Goal: Task Accomplishment & Management: Manage account settings

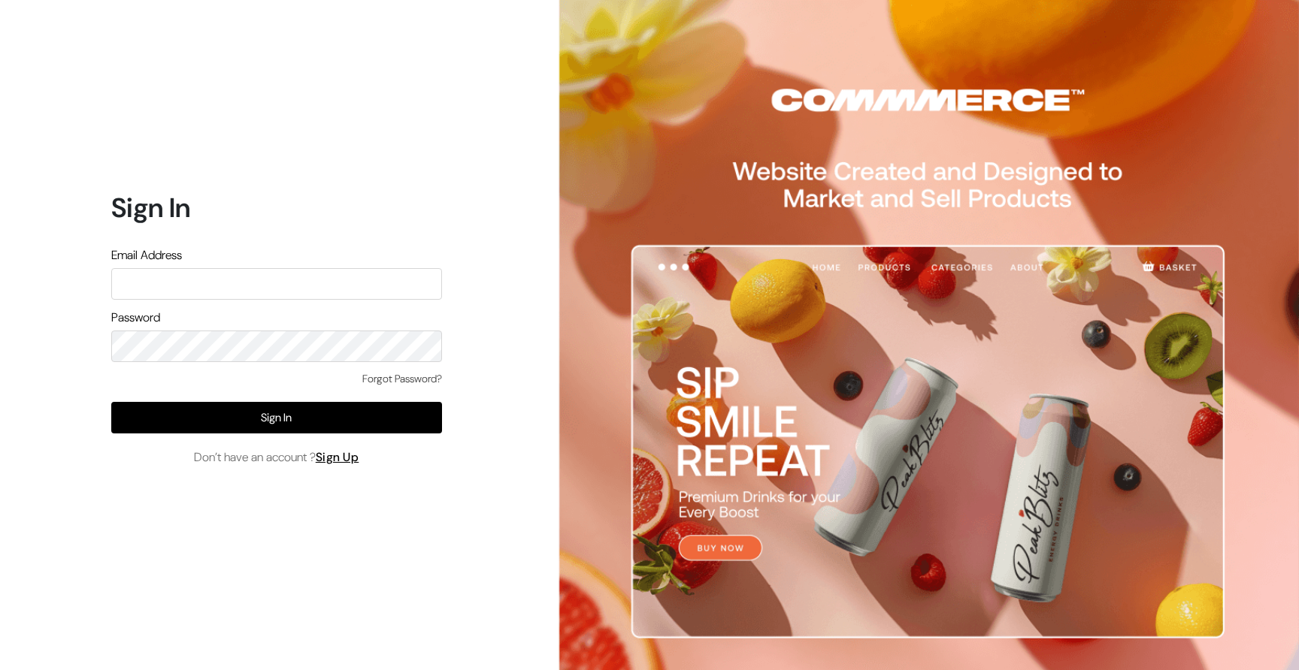
click at [256, 283] on input "text" at bounding box center [276, 284] width 331 height 32
type input "ackrohealthcarepharmaceutical@gmail.com"
click at [65, 348] on div "Sign In Email Address ackrohealthcarepharmaceutical@gmail.com Password Forgot P…" at bounding box center [270, 335] width 541 height 670
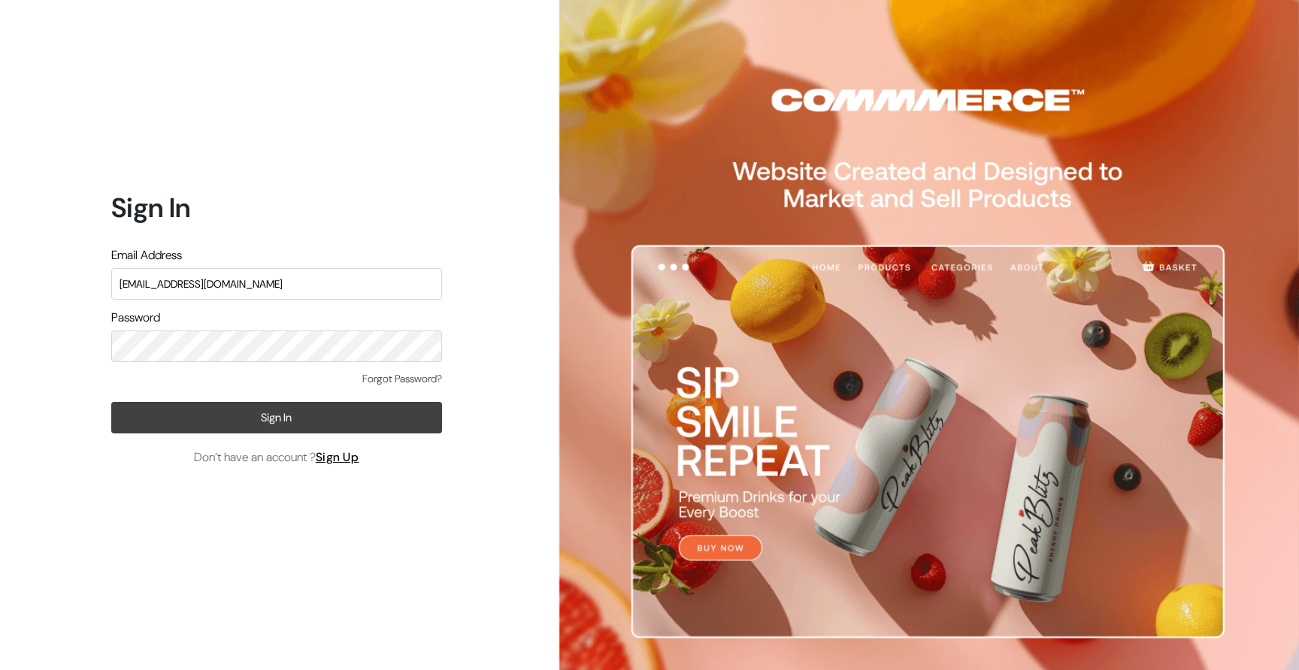
click at [281, 416] on button "Sign In" at bounding box center [276, 418] width 331 height 32
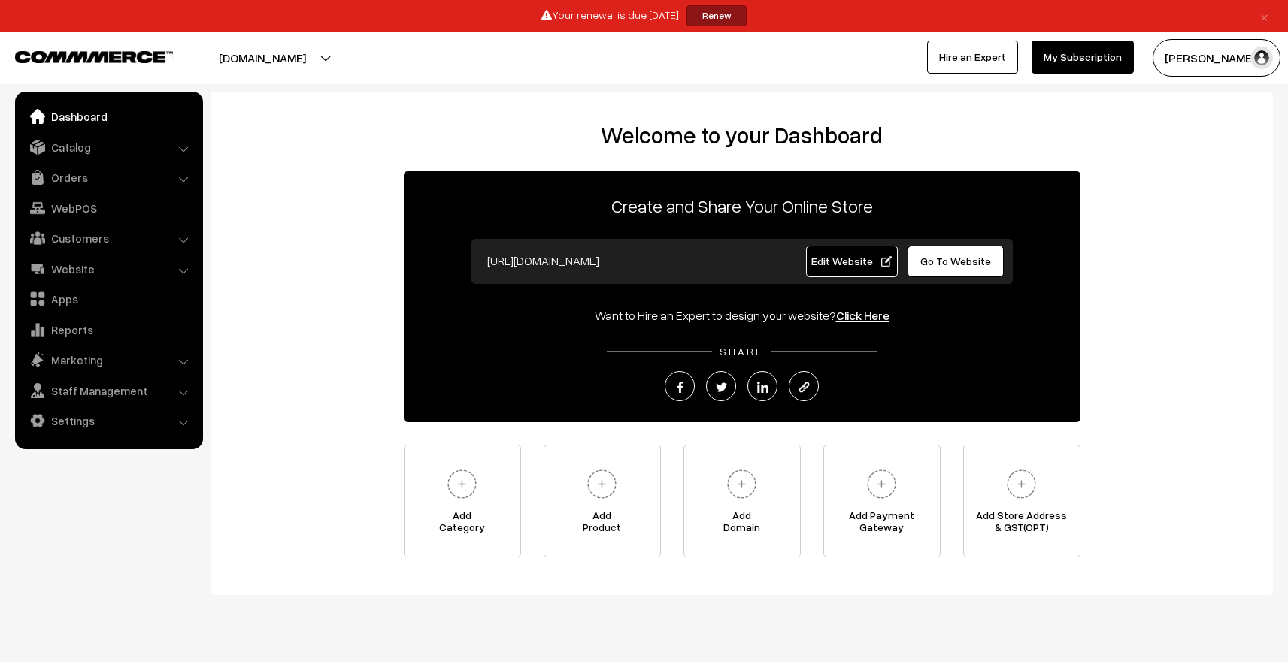
click at [553, 79] on div "× Your renewal is due in 13 days Renew Renew ackro.in Go to Website Create New …" at bounding box center [644, 42] width 1288 height 84
click at [1188, 56] on button "[PERSON_NAME]" at bounding box center [1216, 58] width 128 height 38
click at [1170, 171] on link "Support" at bounding box center [1216, 170] width 128 height 33
click at [1076, 50] on link "My Subscription" at bounding box center [1082, 57] width 102 height 33
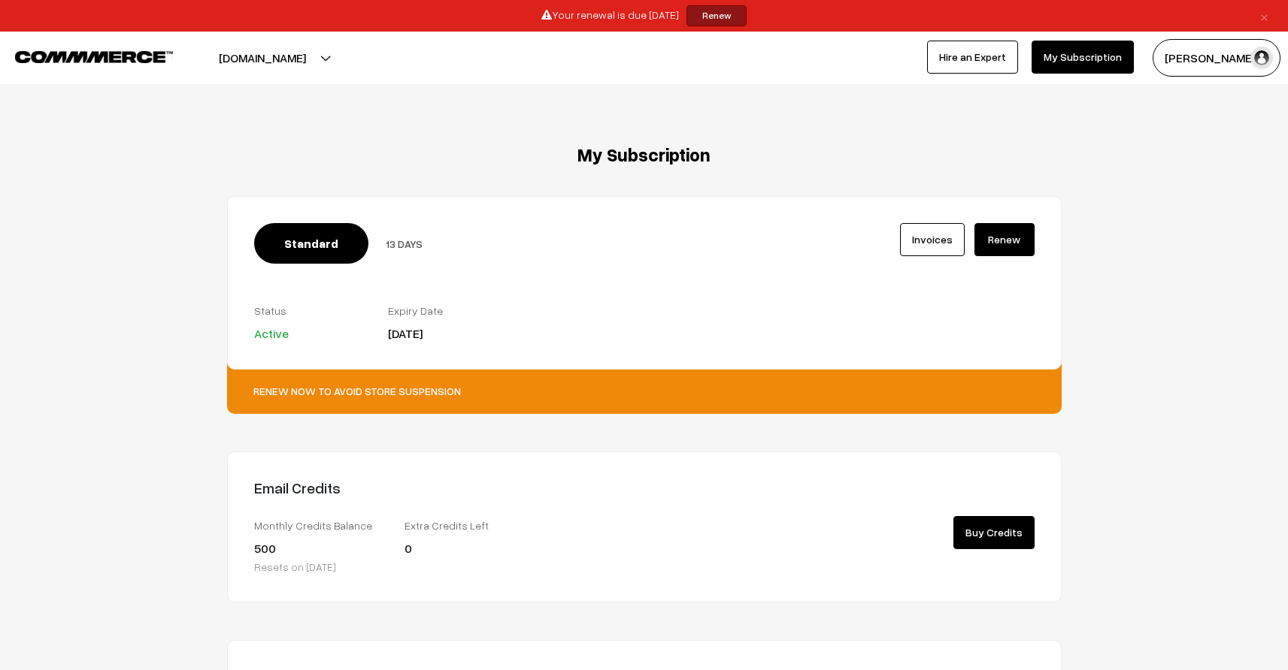
click at [1014, 237] on link "Renew" at bounding box center [1004, 239] width 60 height 33
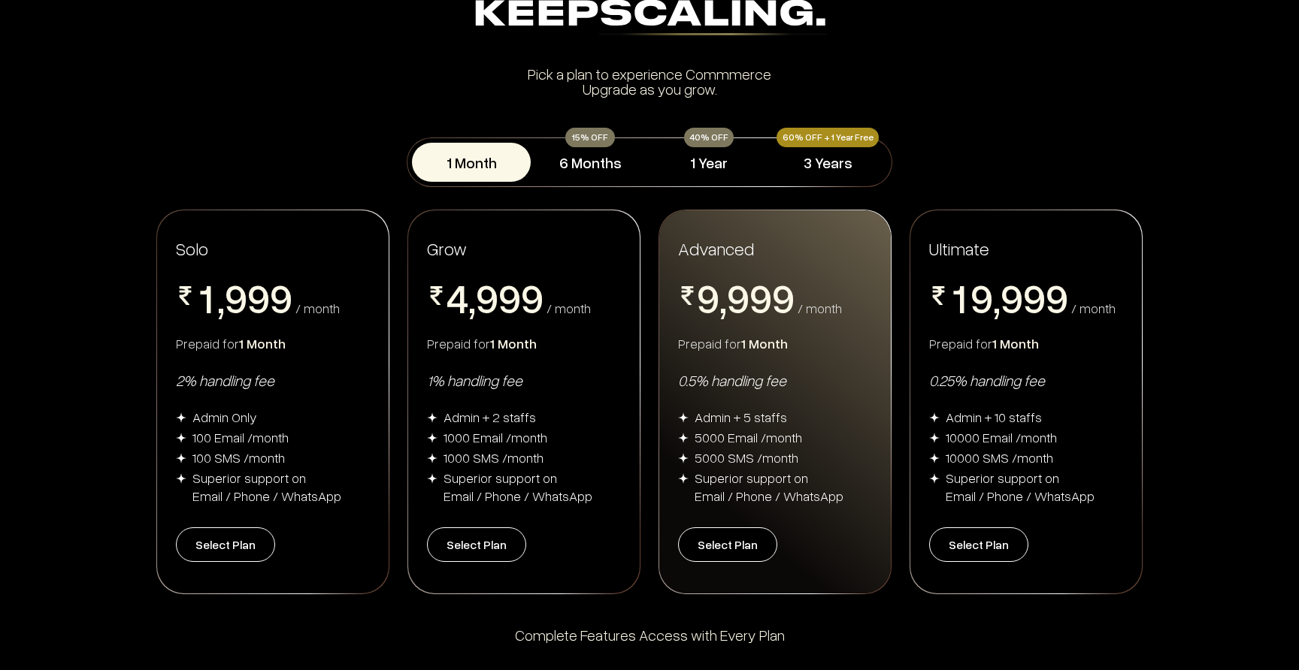
scroll to position [113, 0]
click at [695, 165] on button "1 Year" at bounding box center [708, 163] width 119 height 39
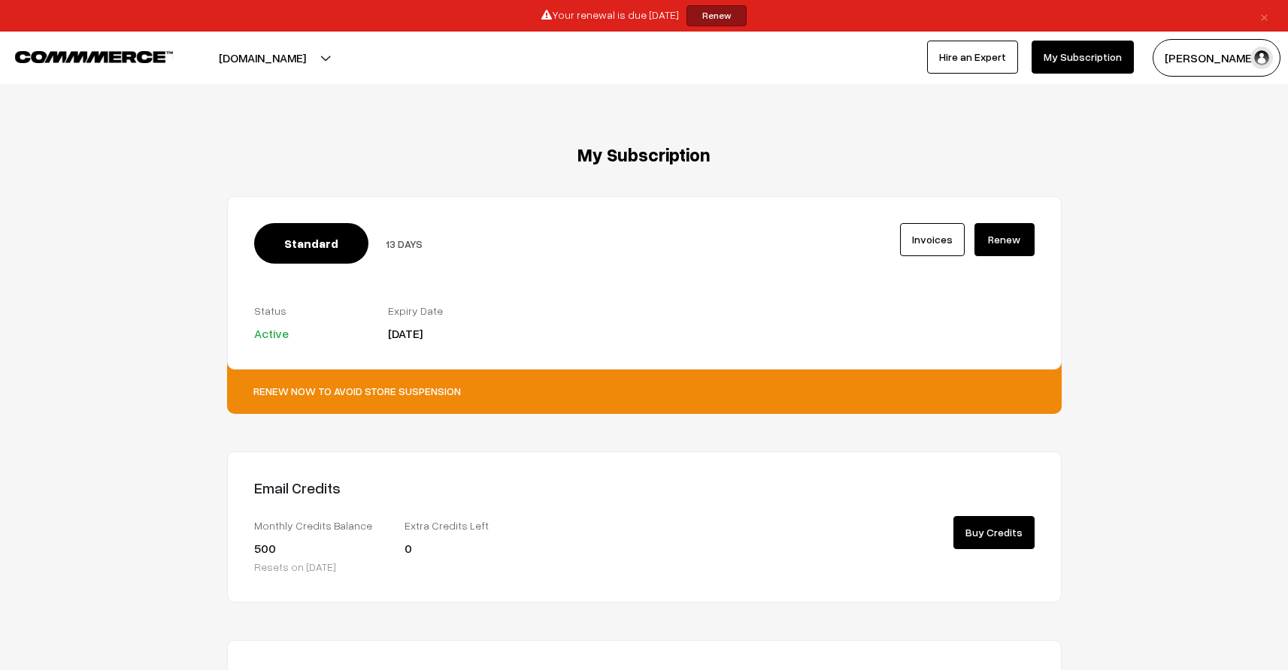
click at [1203, 55] on button "[PERSON_NAME]" at bounding box center [1216, 58] width 128 height 38
click at [135, 53] on img at bounding box center [94, 56] width 158 height 11
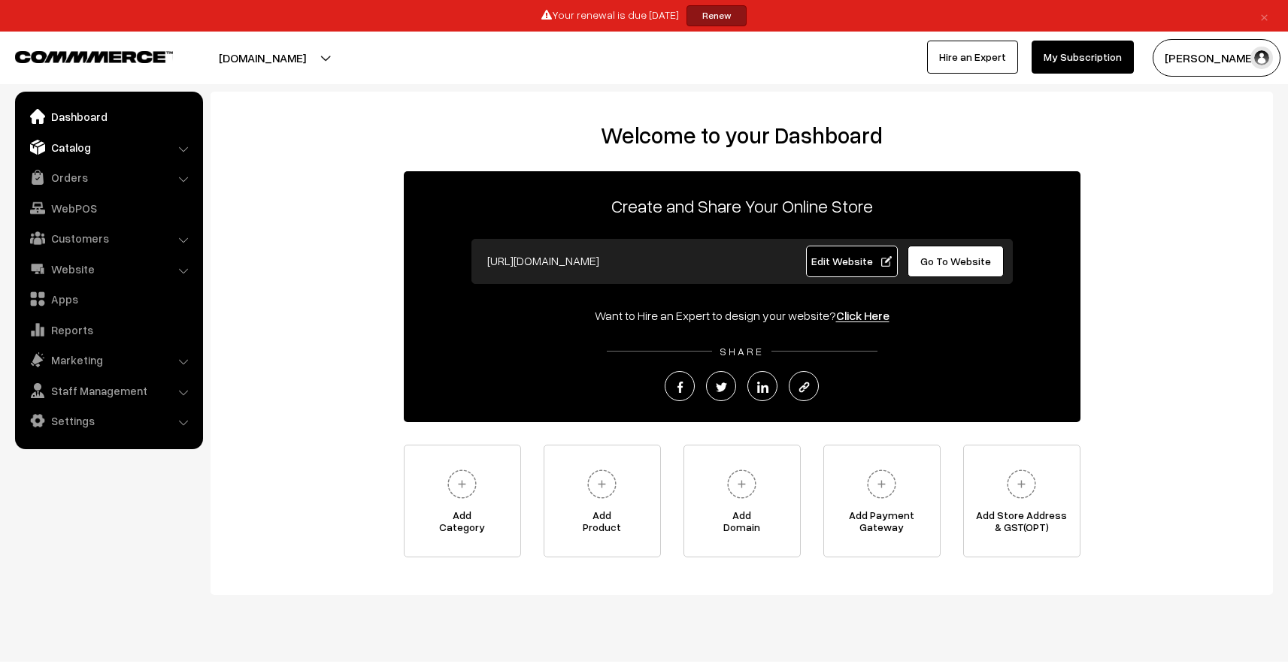
click at [96, 144] on link "Catalog" at bounding box center [108, 147] width 179 height 27
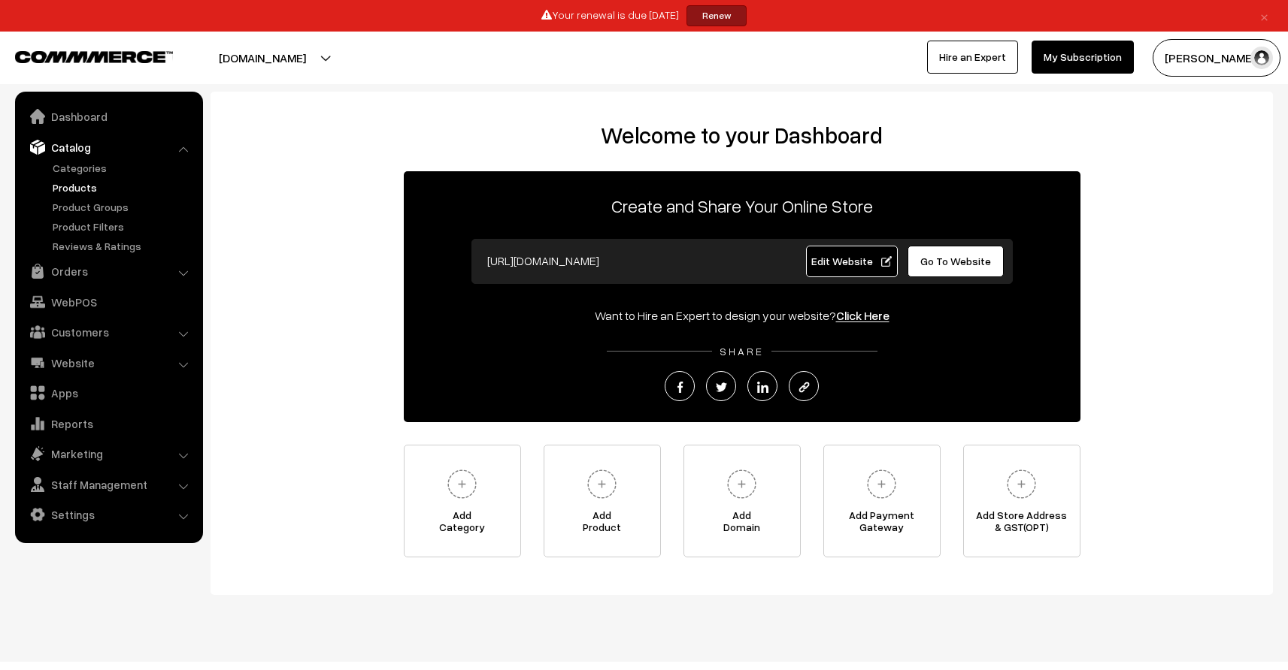
click at [88, 188] on link "Products" at bounding box center [123, 188] width 149 height 16
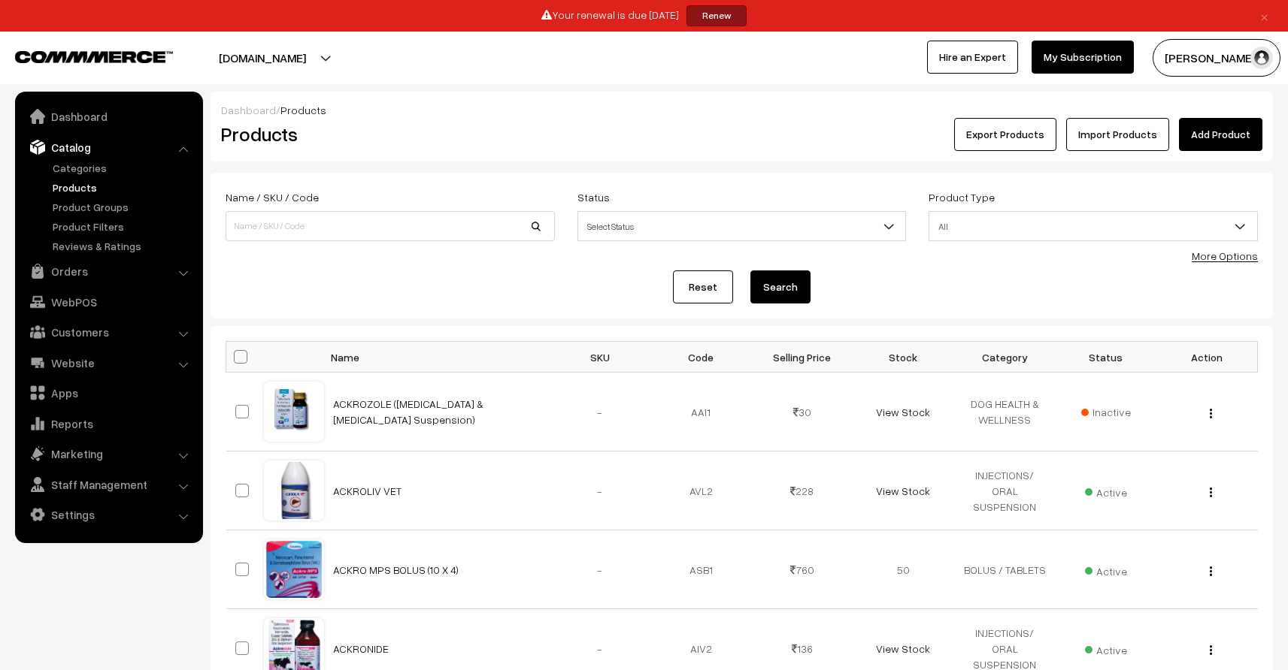
click at [997, 139] on button "Export Products" at bounding box center [1005, 134] width 102 height 33
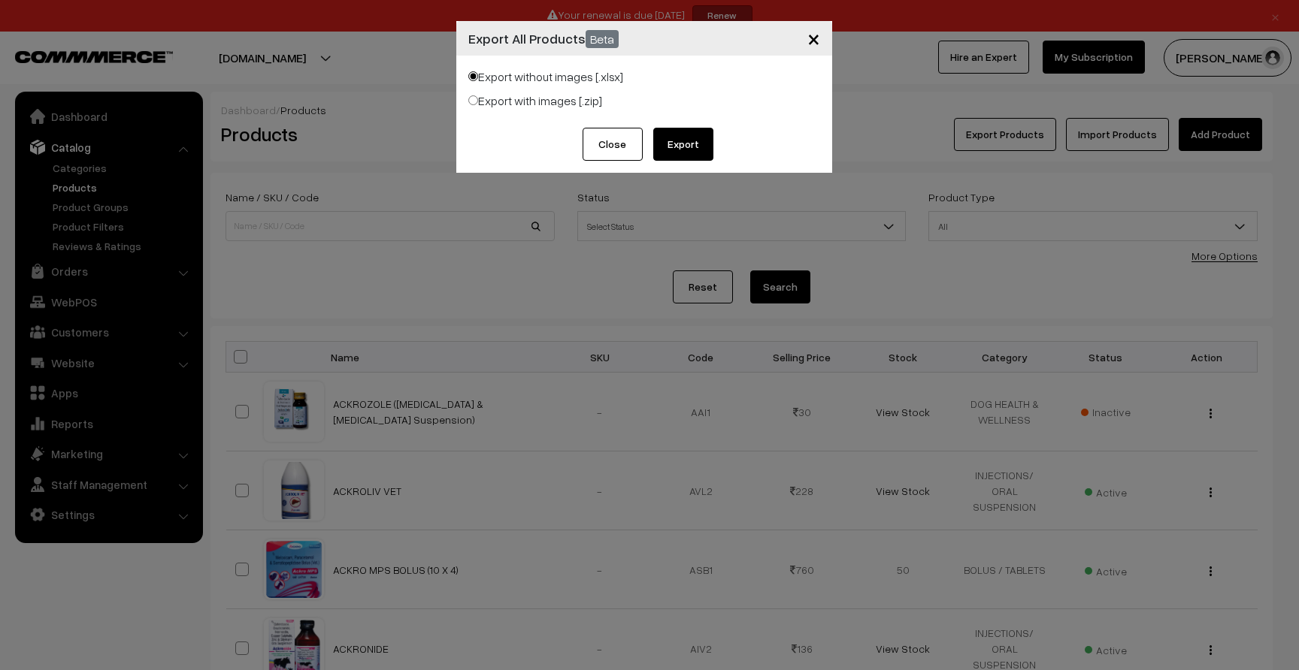
click at [514, 105] on label "Export with images [.zip]" at bounding box center [535, 101] width 134 height 18
click at [478, 105] on input "Export with images [.zip]" at bounding box center [473, 100] width 10 height 10
radio input "true"
click at [686, 147] on button "Export" at bounding box center [683, 144] width 60 height 33
click at [474, 76] on input "Export without images [.xlsx]" at bounding box center [473, 76] width 10 height 10
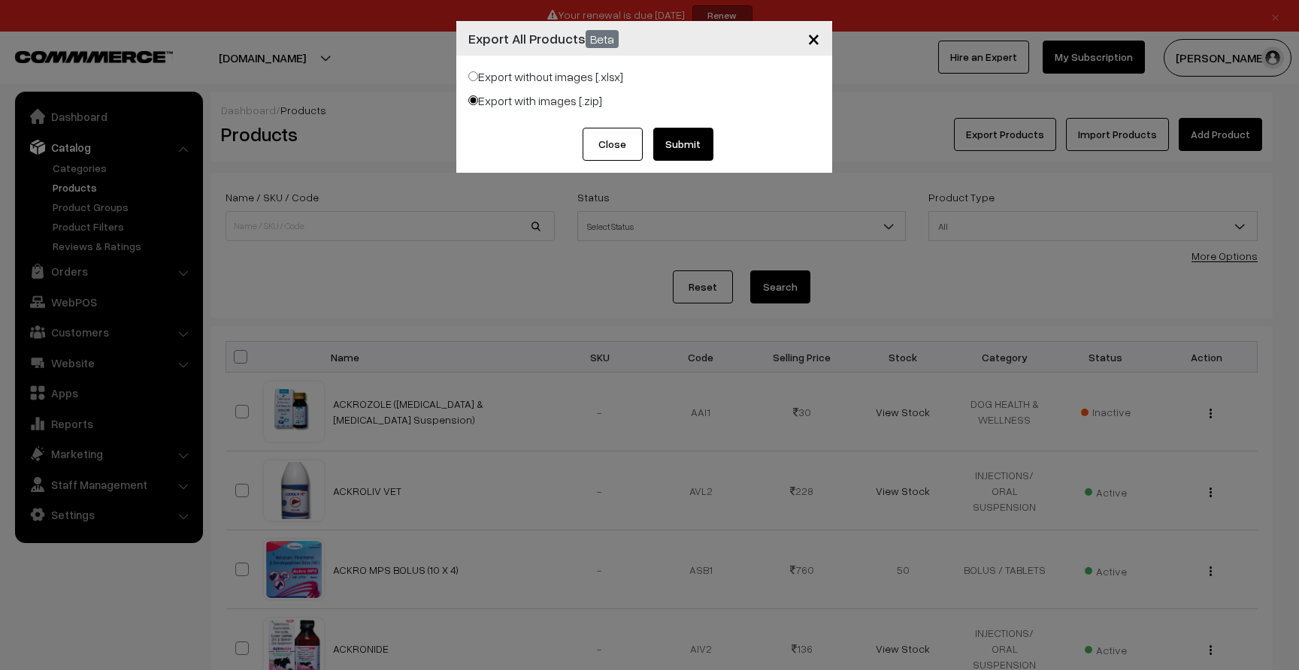
radio input "true"
click at [699, 148] on button "Submit" at bounding box center [683, 144] width 60 height 33
click at [810, 45] on span "×" at bounding box center [813, 38] width 13 height 28
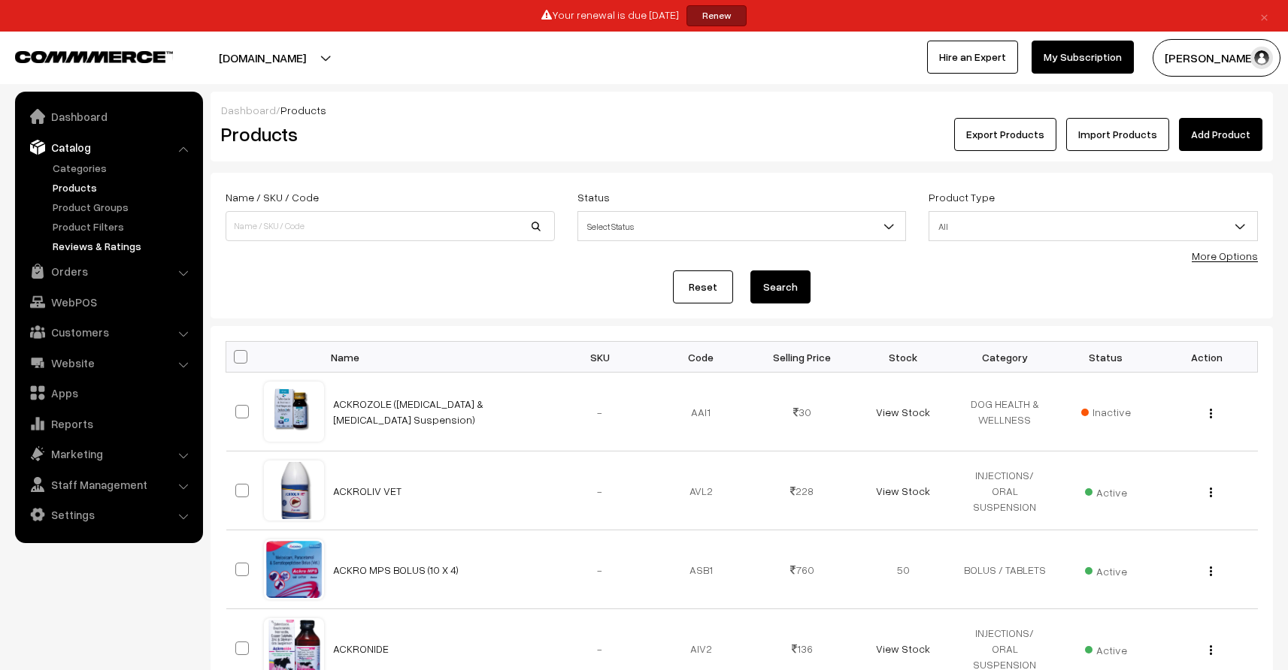
click at [117, 247] on link "Reviews & Ratings" at bounding box center [123, 246] width 149 height 16
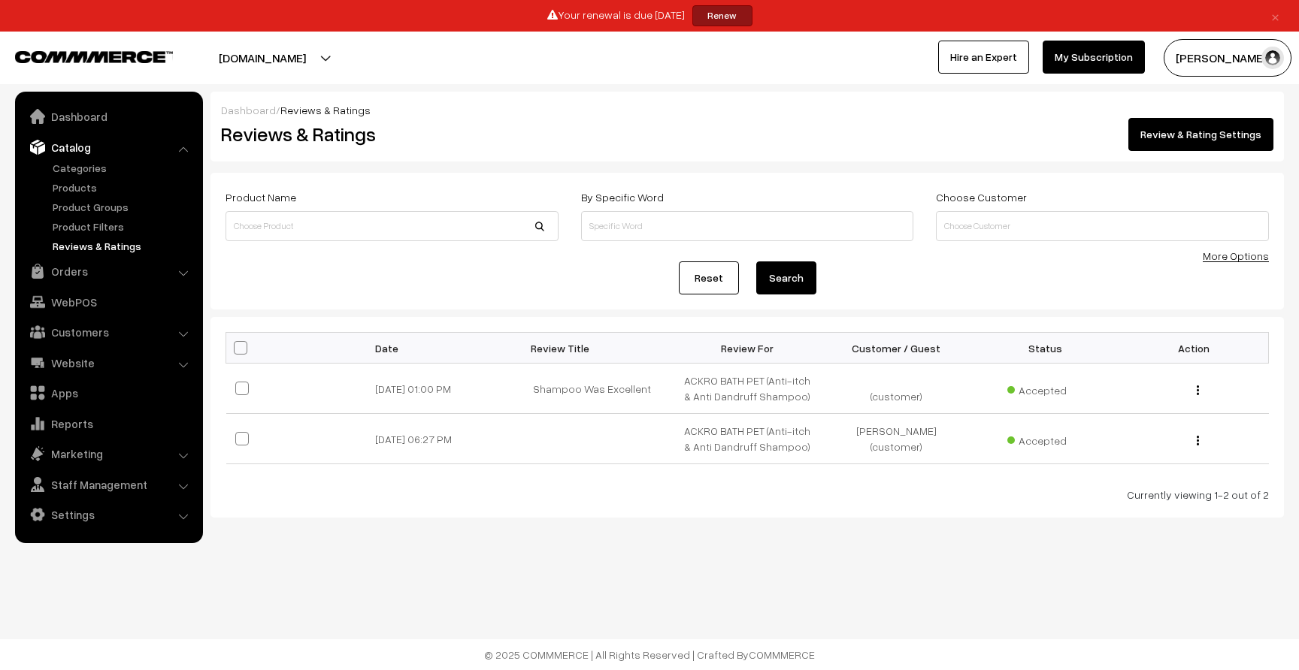
click at [531, 527] on div "Dashboard / Reviews & Ratings Reviews & Ratings Review & Rating Settings Produc…" at bounding box center [649, 308] width 1299 height 616
click at [136, 278] on link "Orders" at bounding box center [108, 271] width 179 height 27
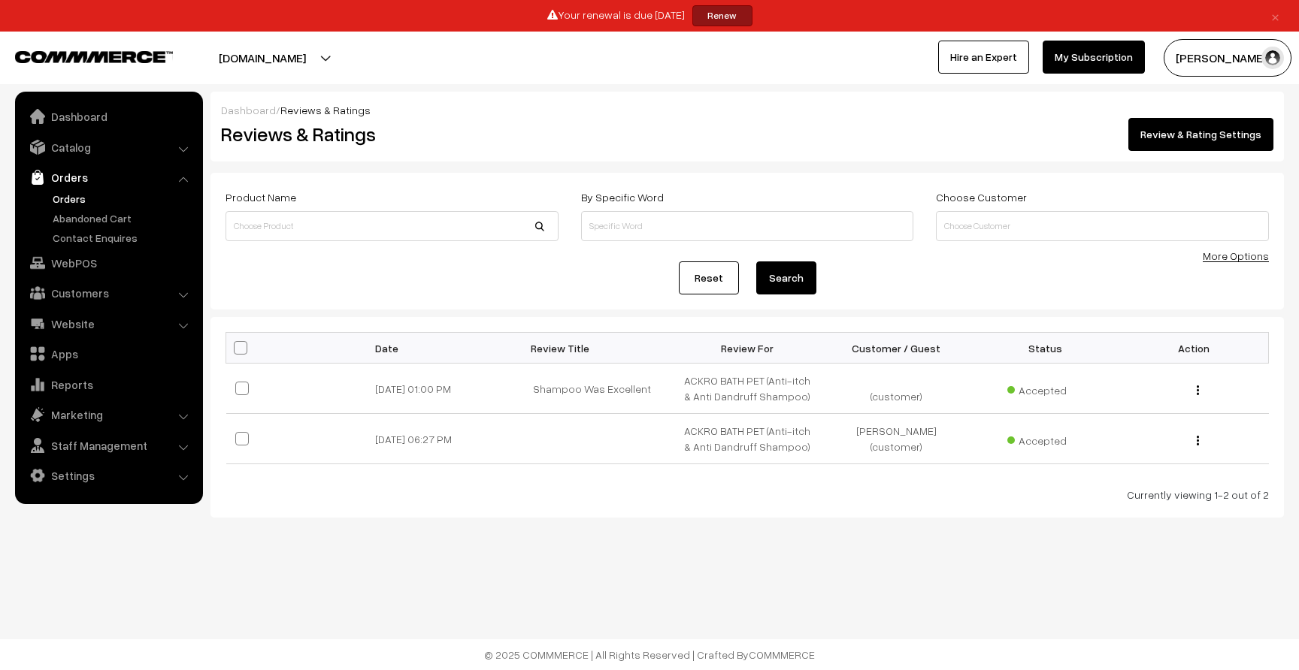
click at [71, 199] on link "Orders" at bounding box center [123, 199] width 149 height 16
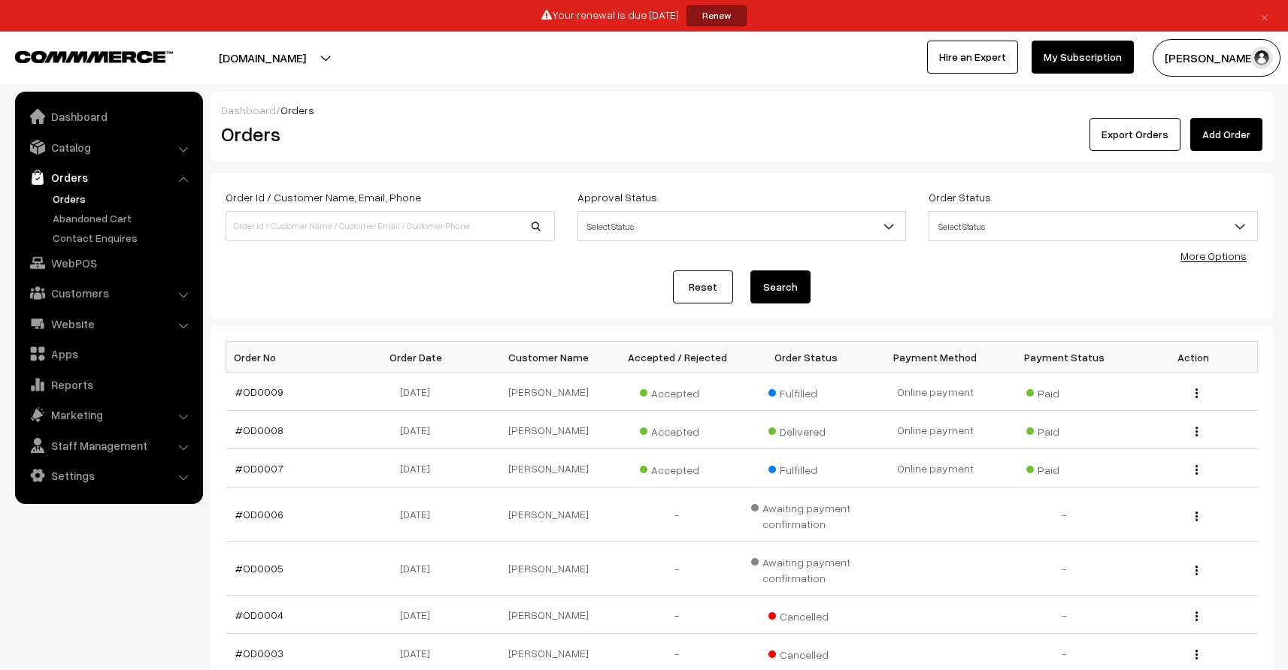
click at [551, 292] on div "Reset Search" at bounding box center [741, 287] width 1032 height 33
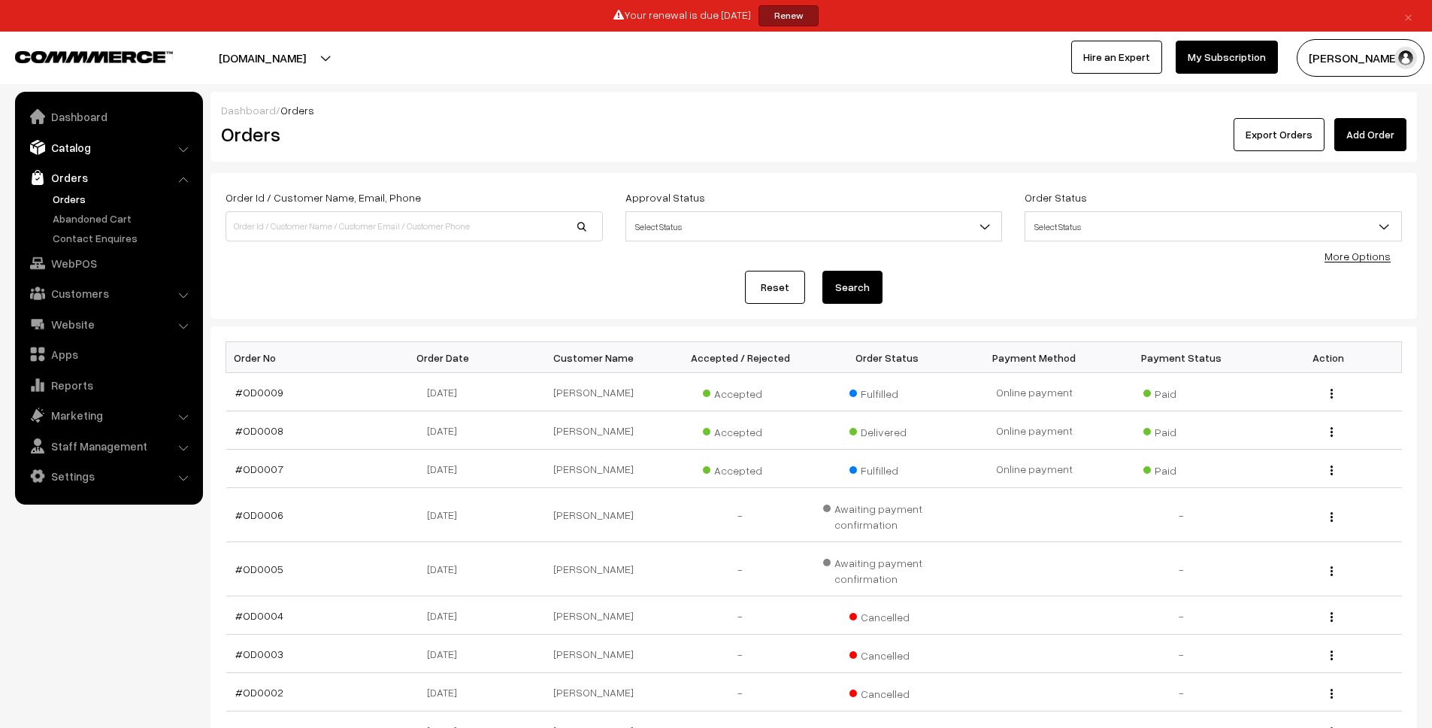
click at [127, 144] on link "Catalog" at bounding box center [108, 147] width 179 height 27
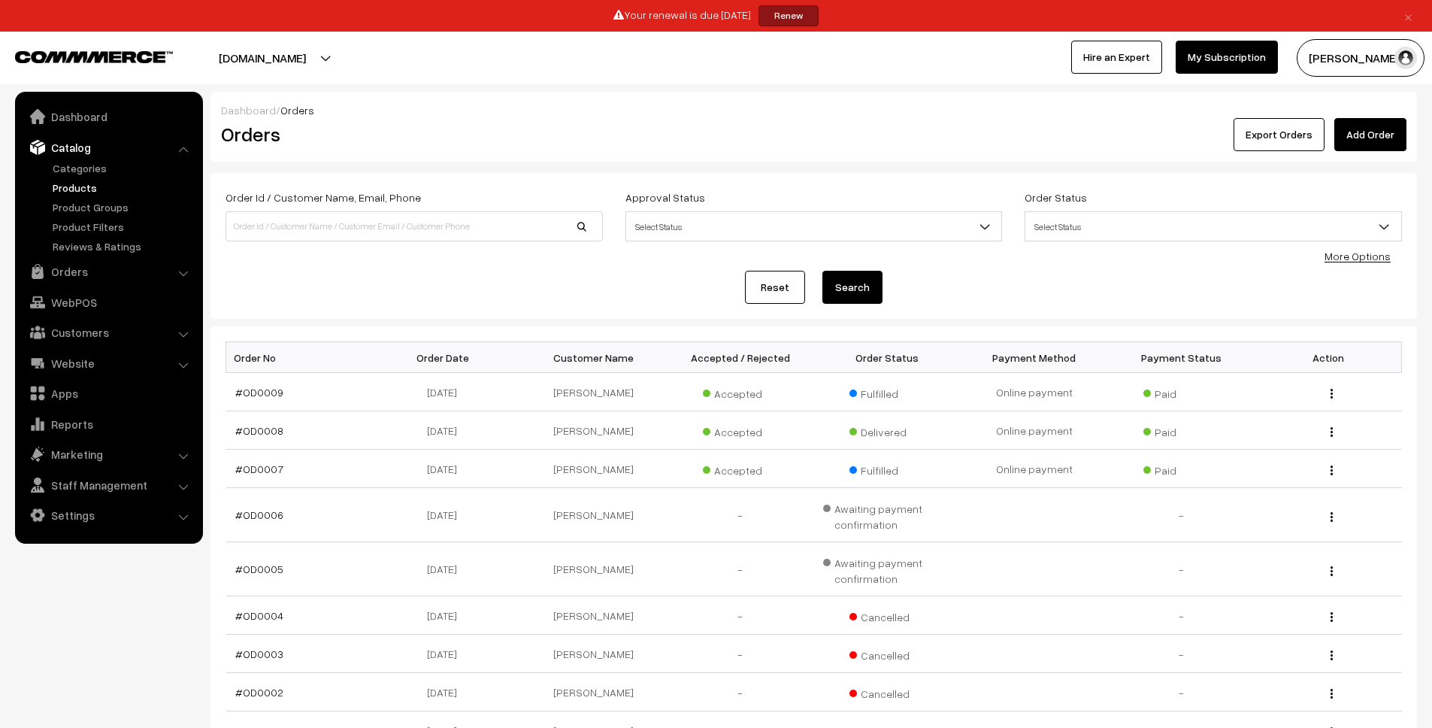
click at [82, 189] on link "Products" at bounding box center [123, 188] width 149 height 16
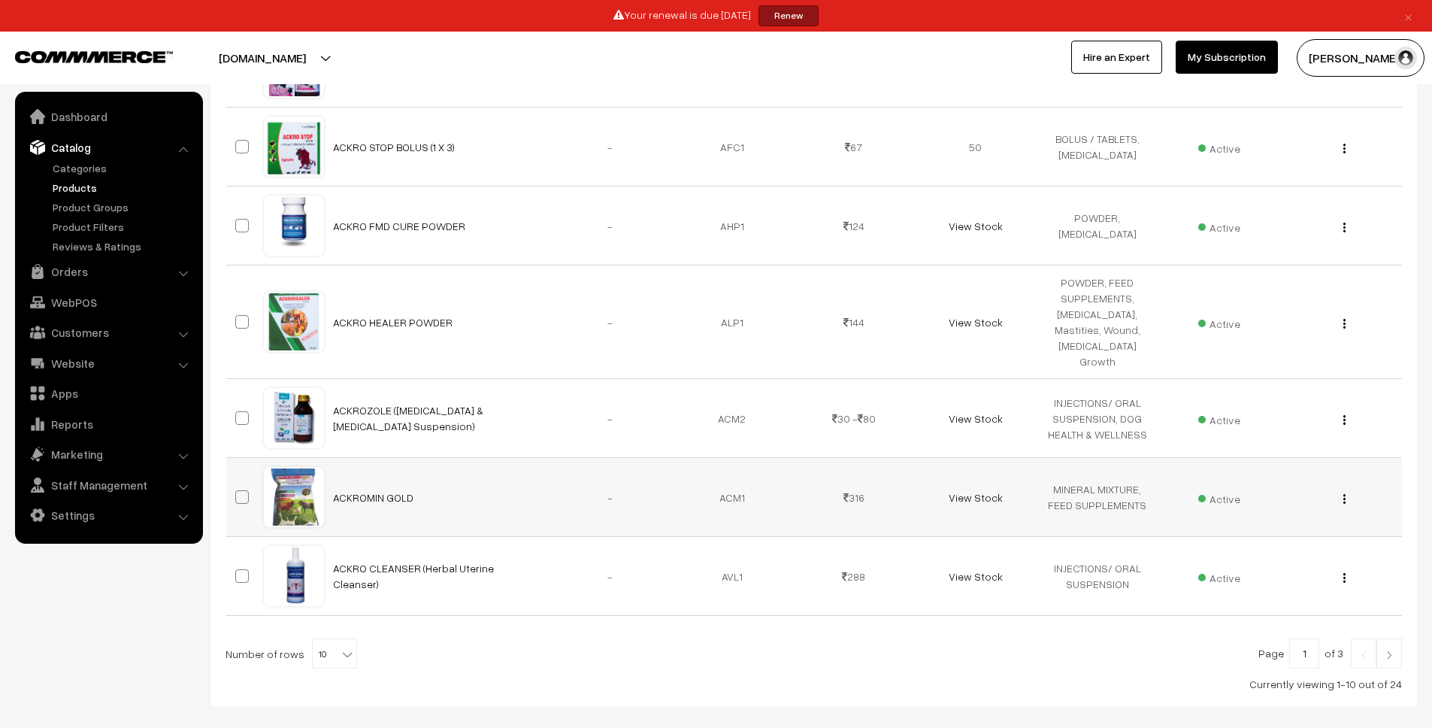
scroll to position [596, 0]
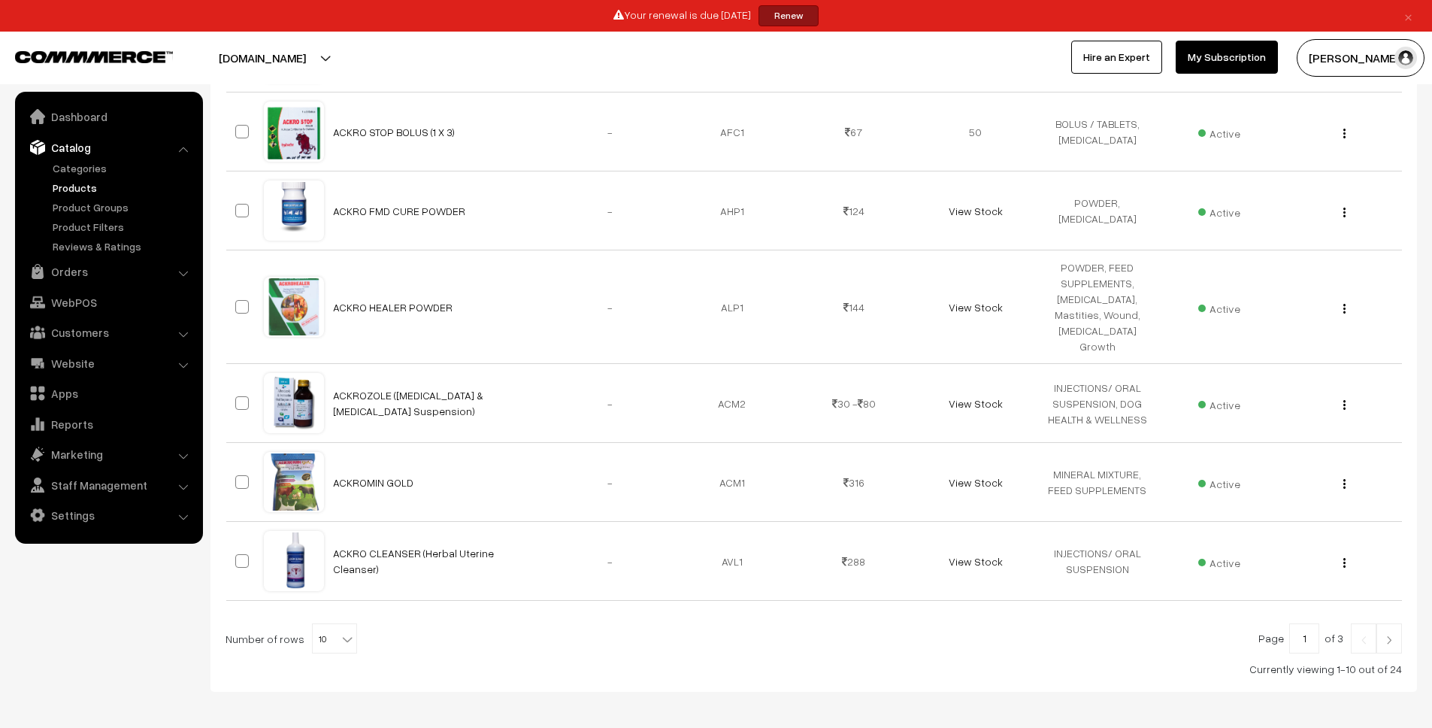
click at [1390, 635] on img at bounding box center [1389, 639] width 14 height 9
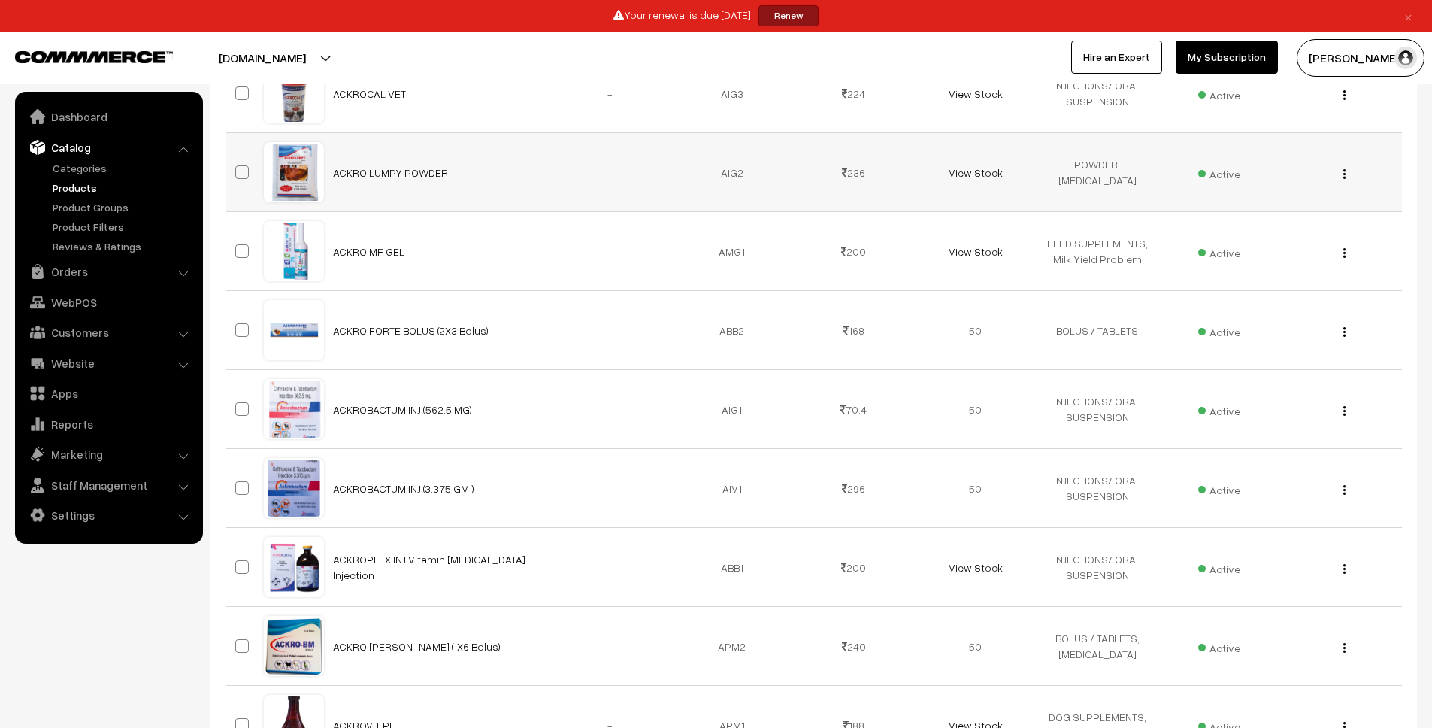
scroll to position [623, 0]
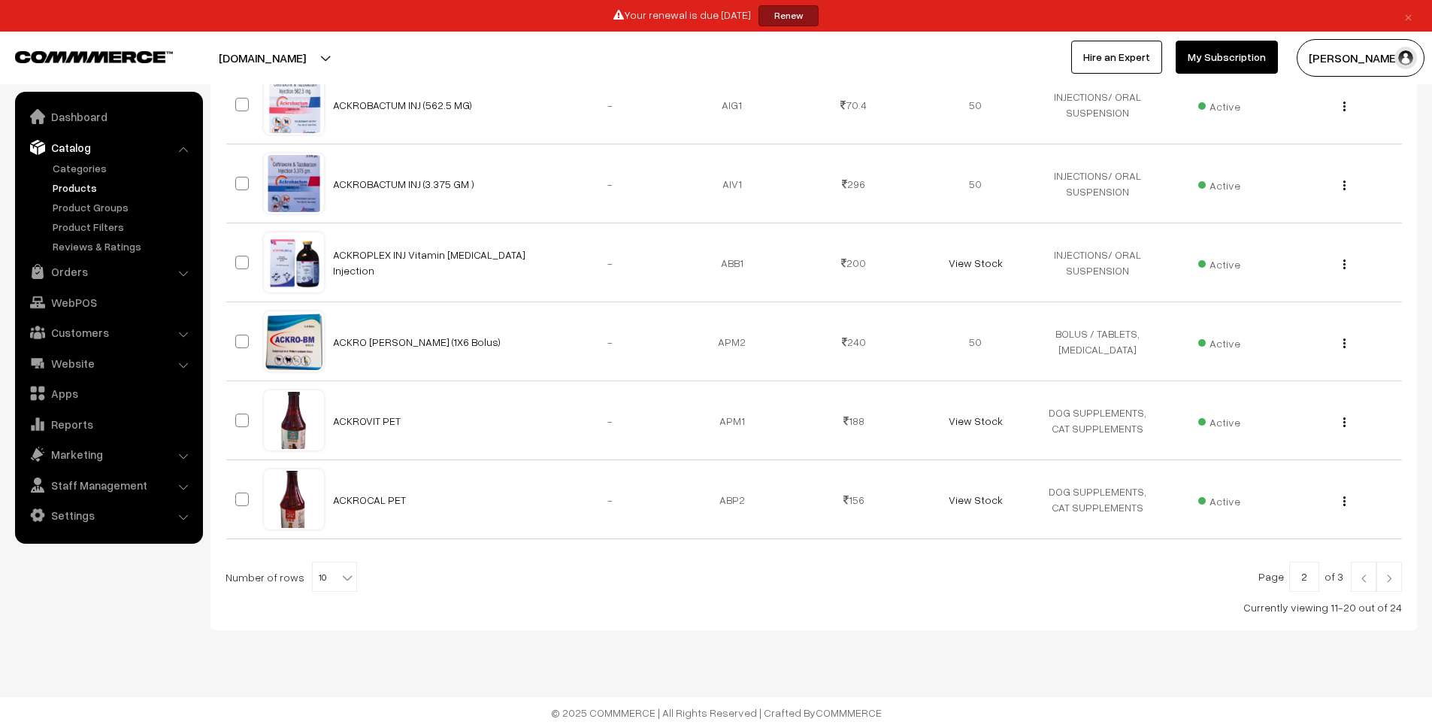
click at [1392, 576] on img at bounding box center [1389, 577] width 14 height 9
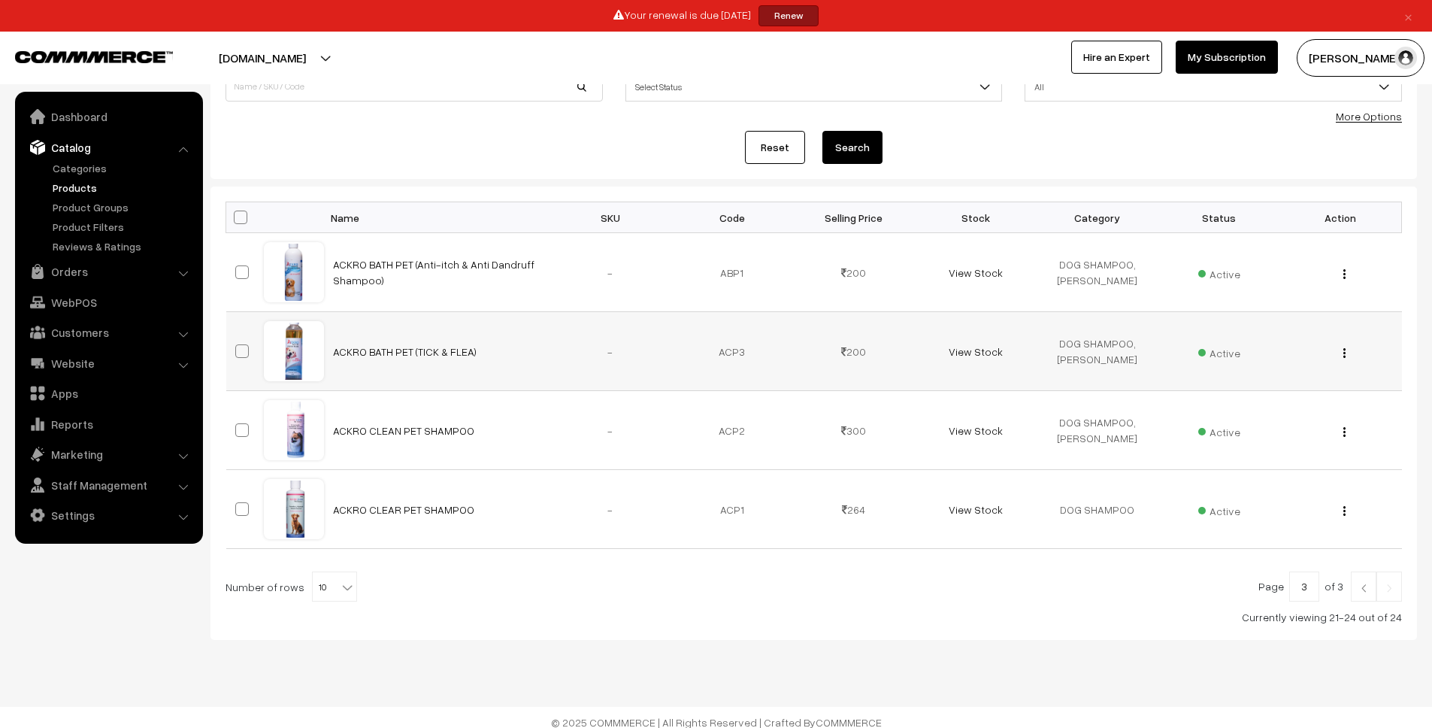
scroll to position [150, 0]
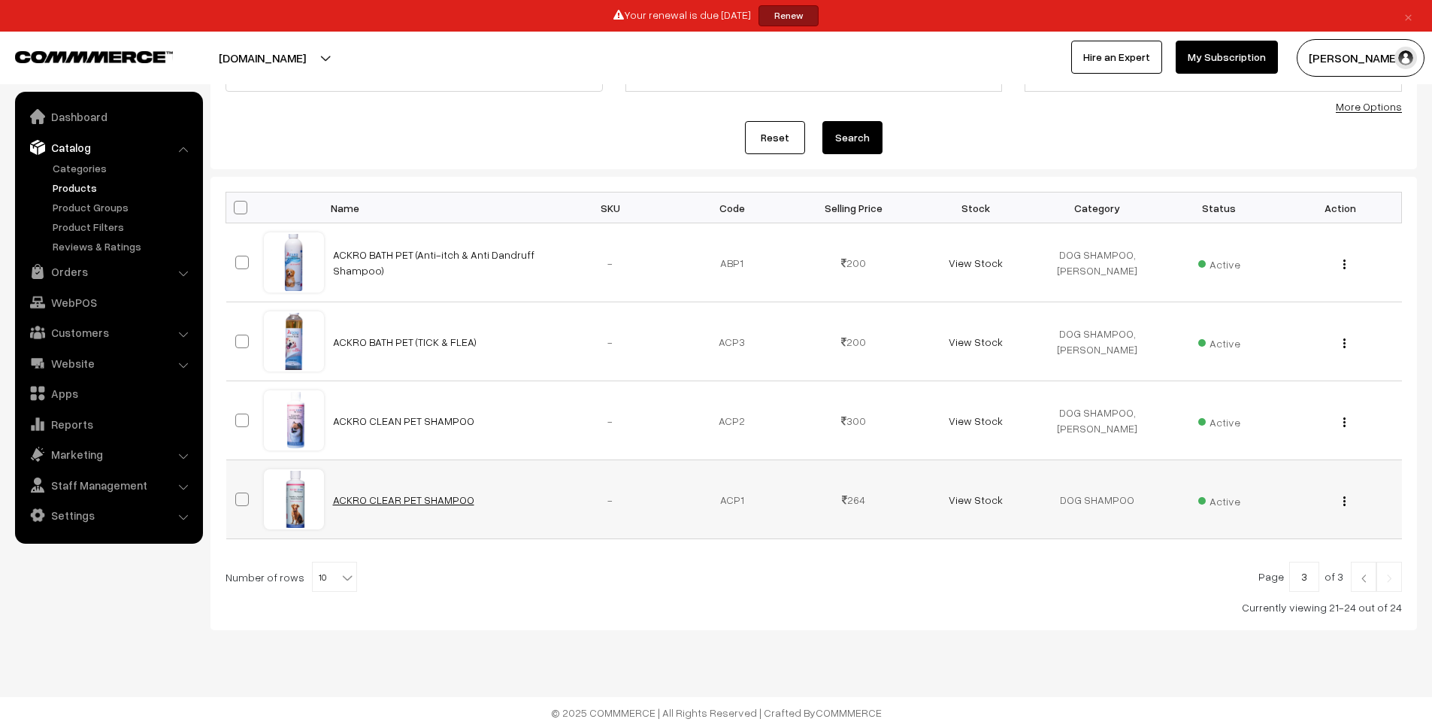
drag, startPoint x: 471, startPoint y: 500, endPoint x: 334, endPoint y: 501, distance: 137.5
click at [334, 501] on td "ACKRO CLEAR PET SHAMPOO" at bounding box center [436, 499] width 225 height 79
click at [1348, 499] on div "View Edit Delete" at bounding box center [1341, 500] width 104 height 16
click at [1341, 498] on div "View Edit Delete" at bounding box center [1341, 500] width 104 height 16
click at [1346, 501] on div "View Edit Delete" at bounding box center [1341, 500] width 104 height 16
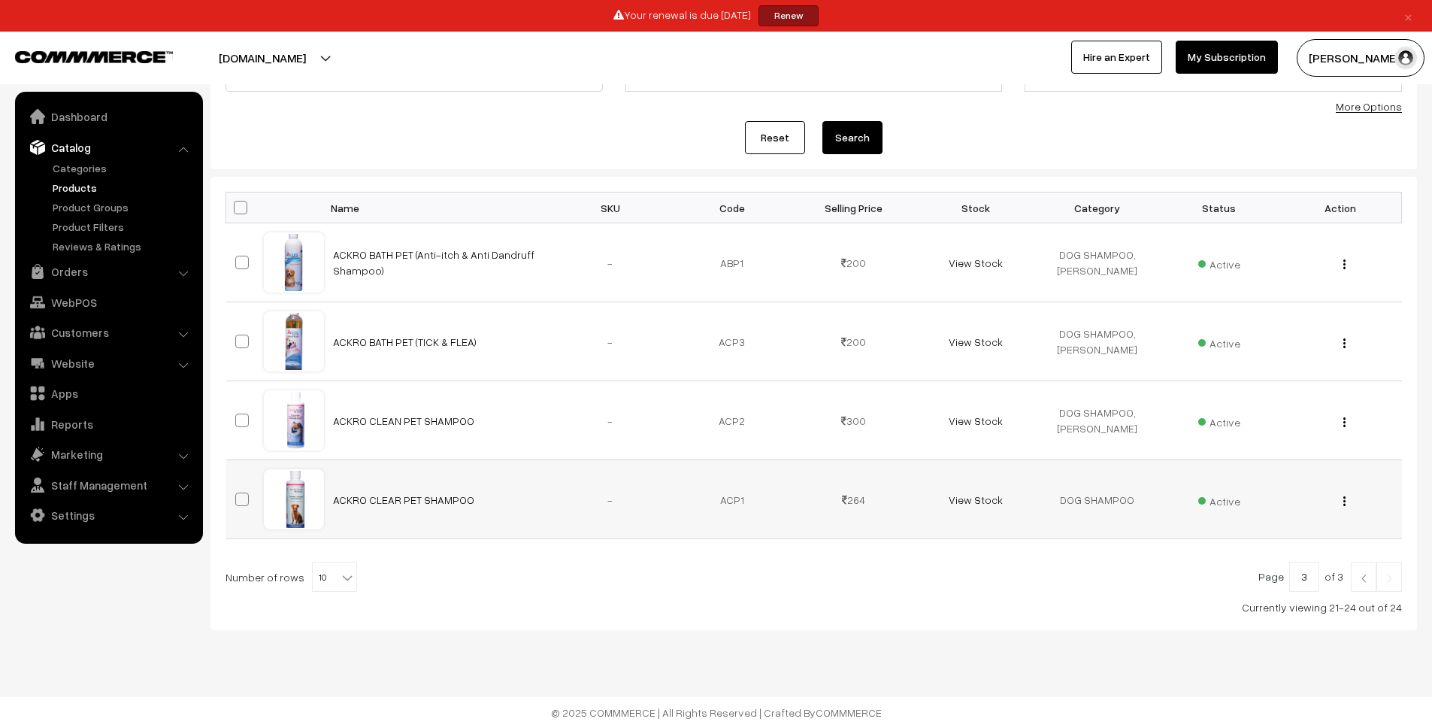
click at [1343, 500] on img "button" at bounding box center [1344, 501] width 2 height 10
click at [1276, 554] on link "Edit" at bounding box center [1278, 555] width 128 height 33
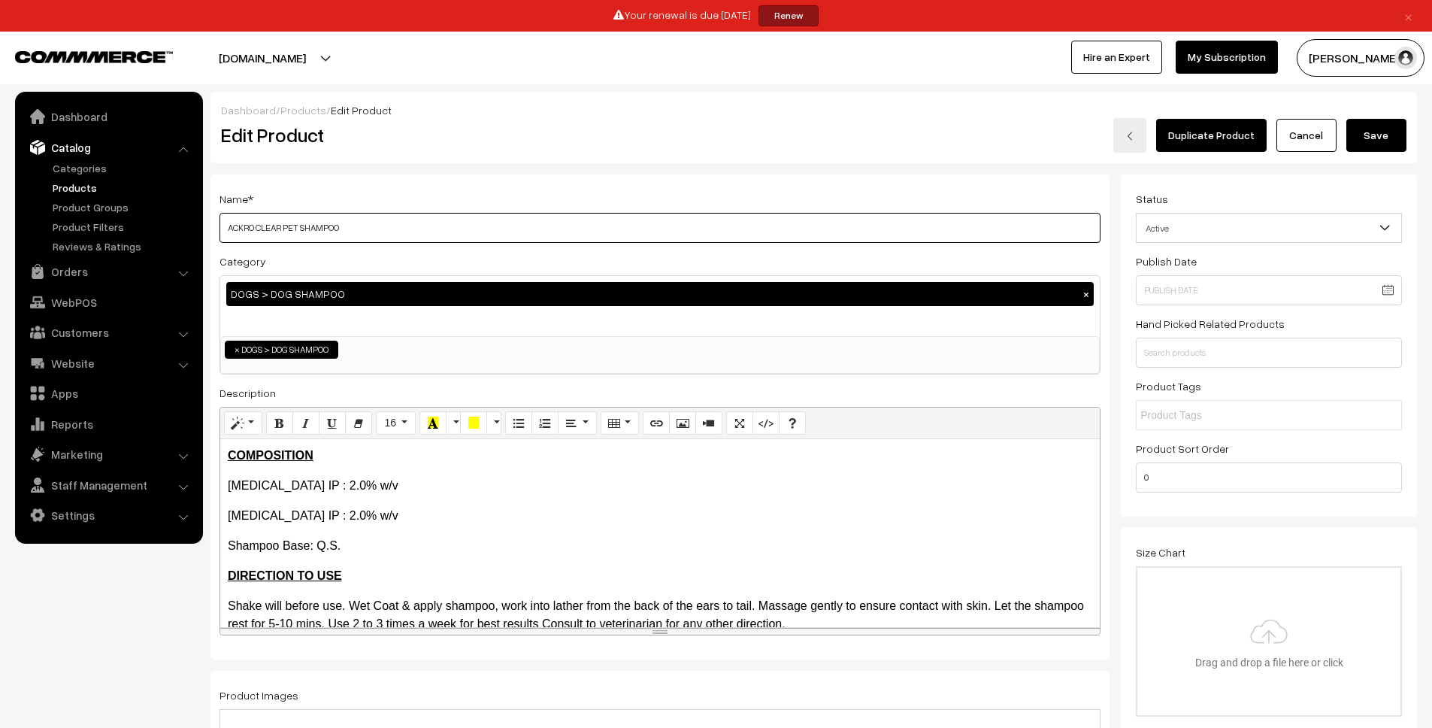
click at [349, 222] on input "ACKRO CLEAR PET SHAMPOO" at bounding box center [659, 228] width 881 height 30
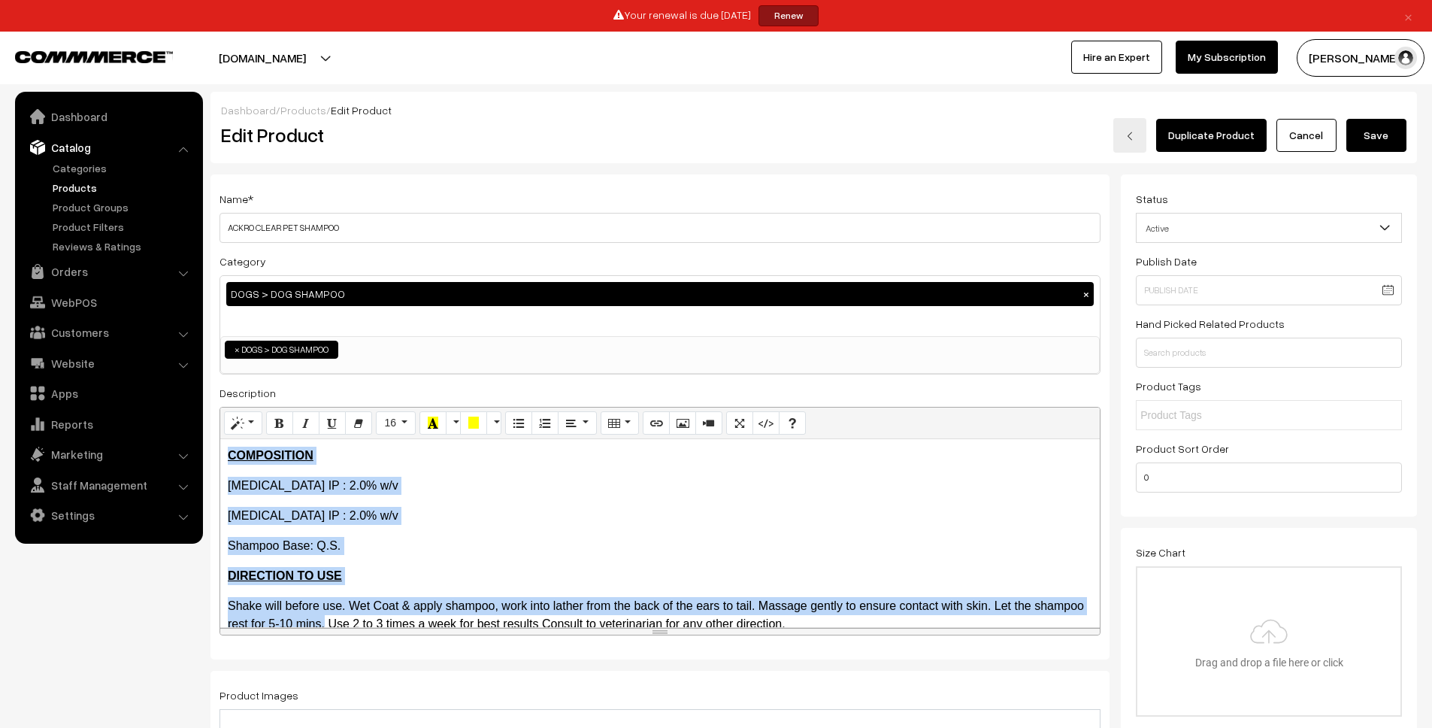
scroll to position [146, 0]
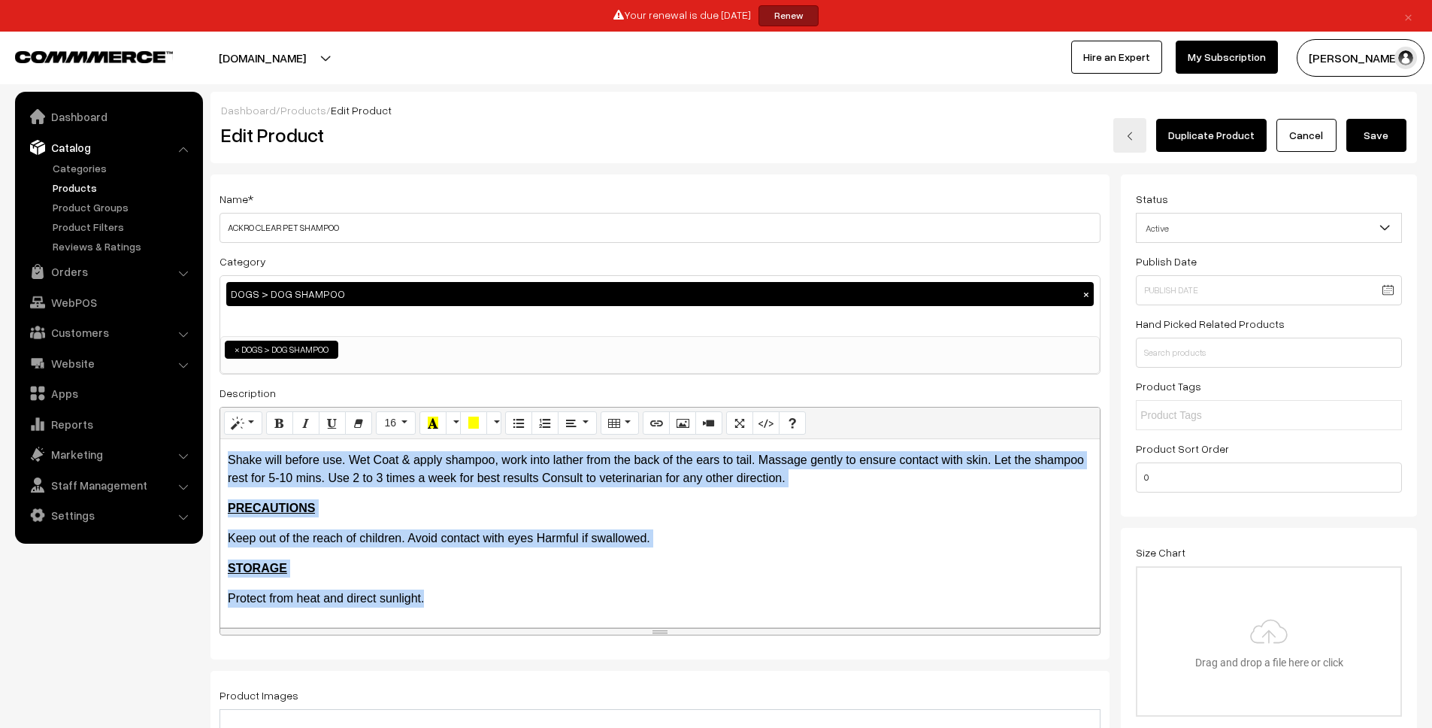
drag, startPoint x: 228, startPoint y: 456, endPoint x: 541, endPoint y: 611, distance: 349.6
click at [541, 611] on div "COMPOSITION [MEDICAL_DATA] IP : 2.0% w/v [MEDICAL_DATA] IP : 2.0% w/v [GEOGRAPH…" at bounding box center [659, 533] width 879 height 188
copy div "COMPOSITION [MEDICAL_DATA] IP : 2.0% w/v [MEDICAL_DATA] IP : 2.0% w/v [GEOGRAPH…"
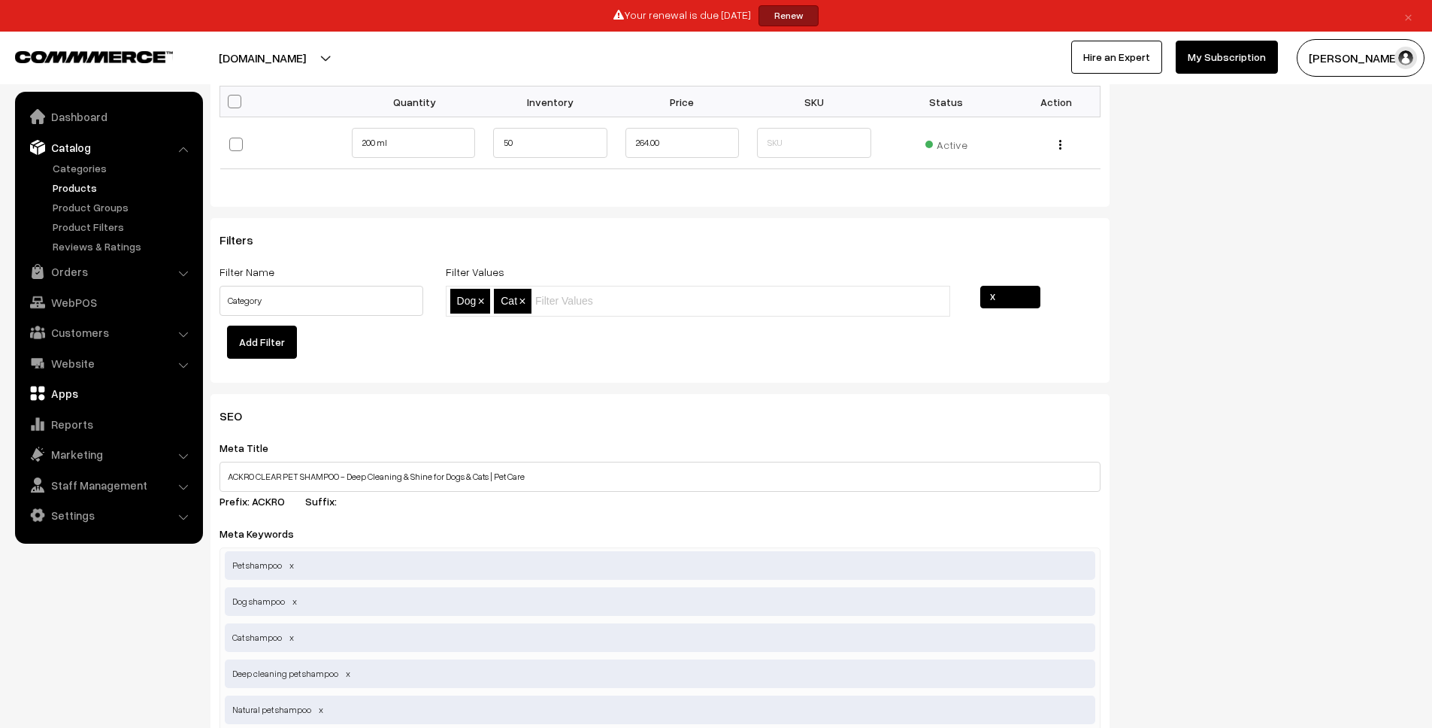
scroll to position [1581, 0]
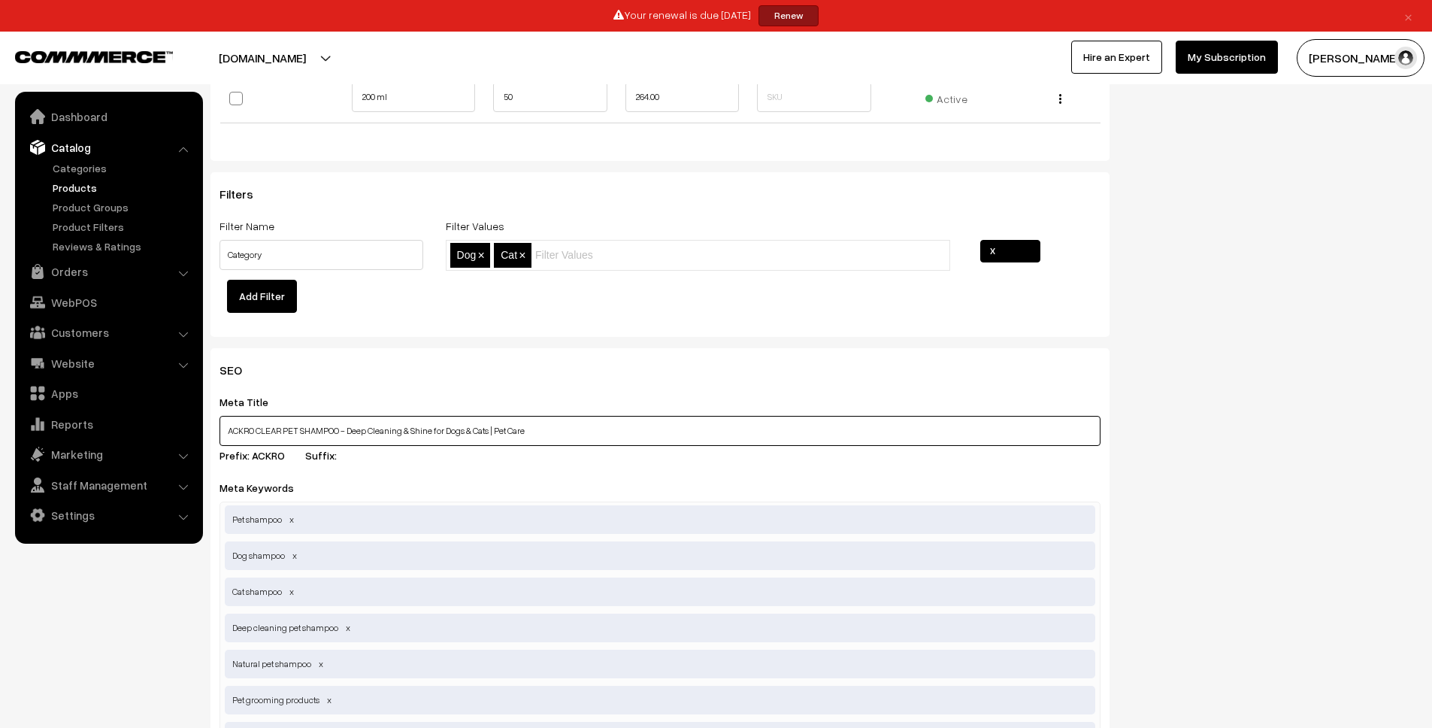
drag, startPoint x: 348, startPoint y: 431, endPoint x: 543, endPoint y: 437, distance: 195.5
click at [543, 437] on input "ACKRO CLEAR PET SHAMPOO - Deep Cleaning & Shine for Dogs & Cats | Pet Care" at bounding box center [659, 431] width 881 height 30
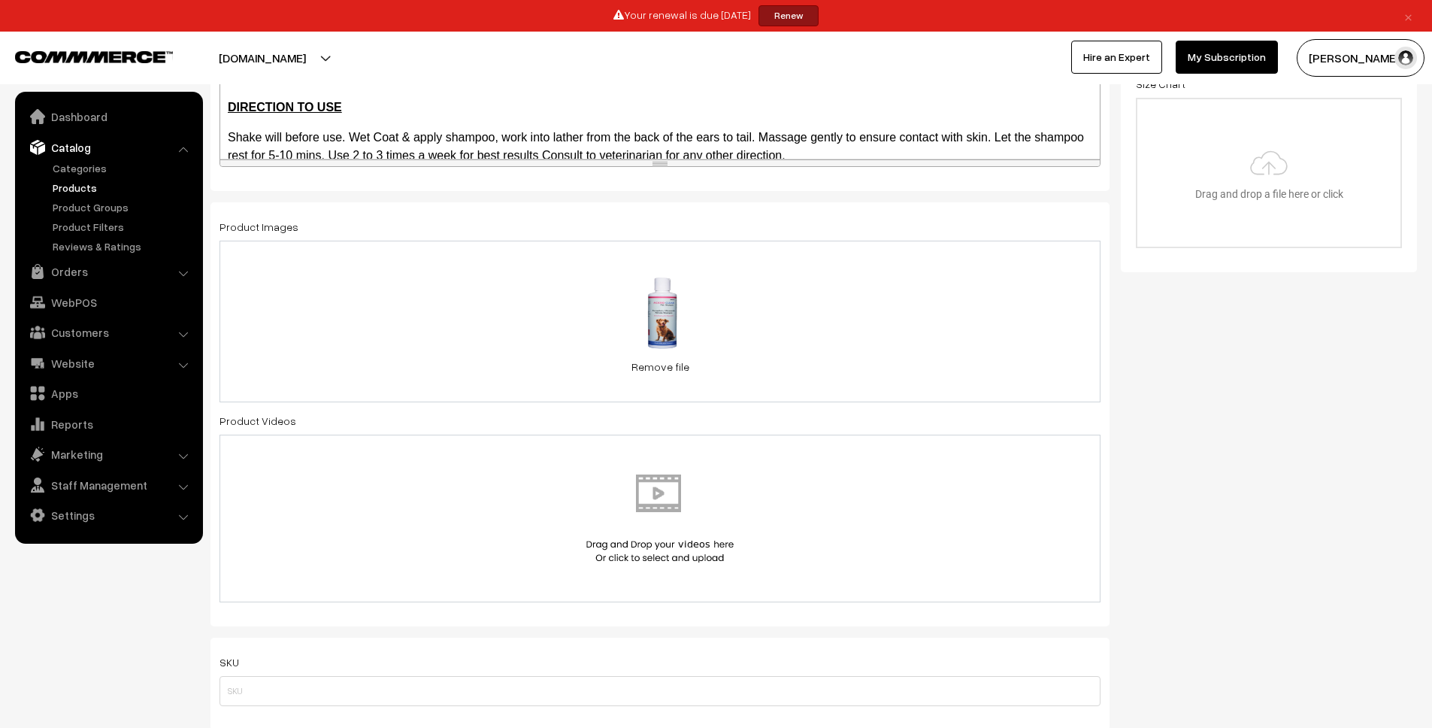
scroll to position [0, 0]
